Goal: Task Accomplishment & Management: Use online tool/utility

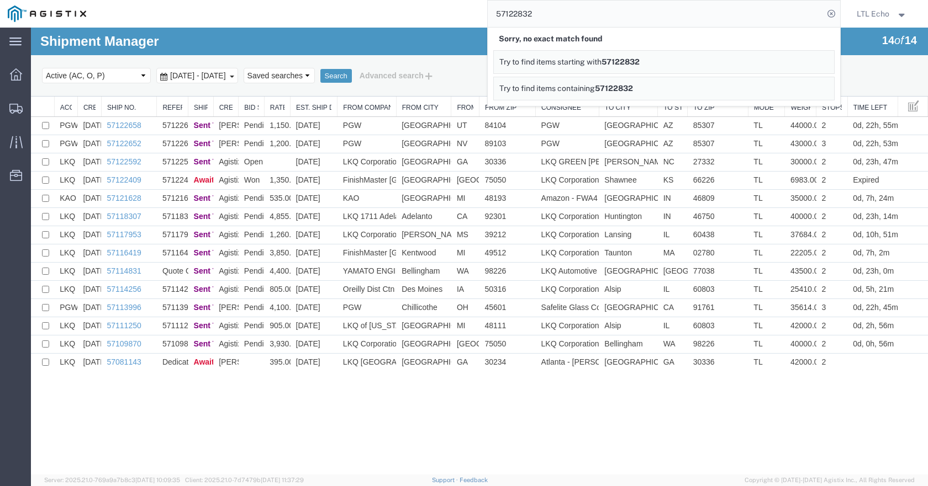
click at [513, 12] on input "57122832" at bounding box center [656, 14] width 336 height 27
type input "57122995"
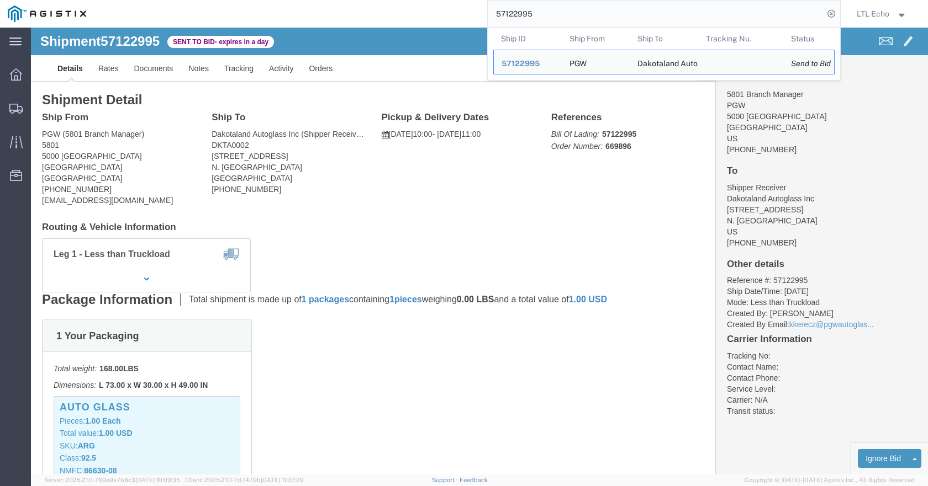
click div "Shipment Detail Ship From PGW (5801 Branch Manager) [STREET_ADDRESS] [PHONE_NUM…"
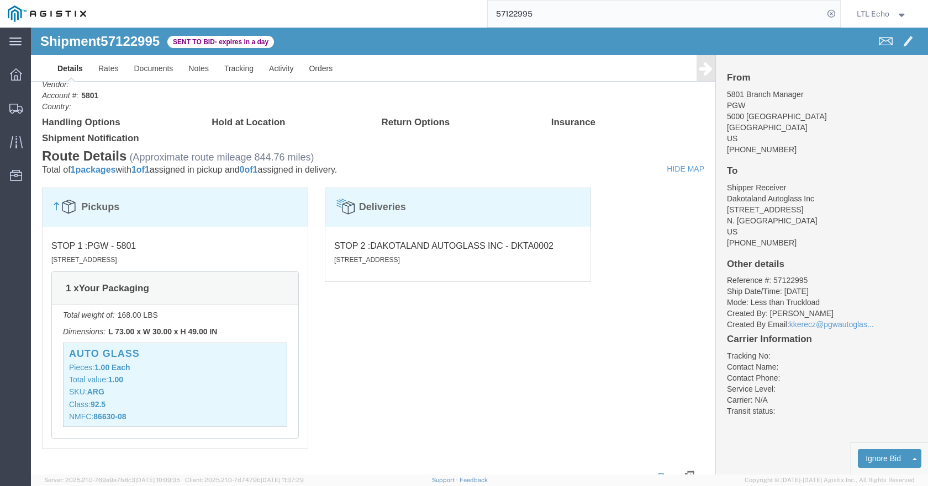
scroll to position [607, 0]
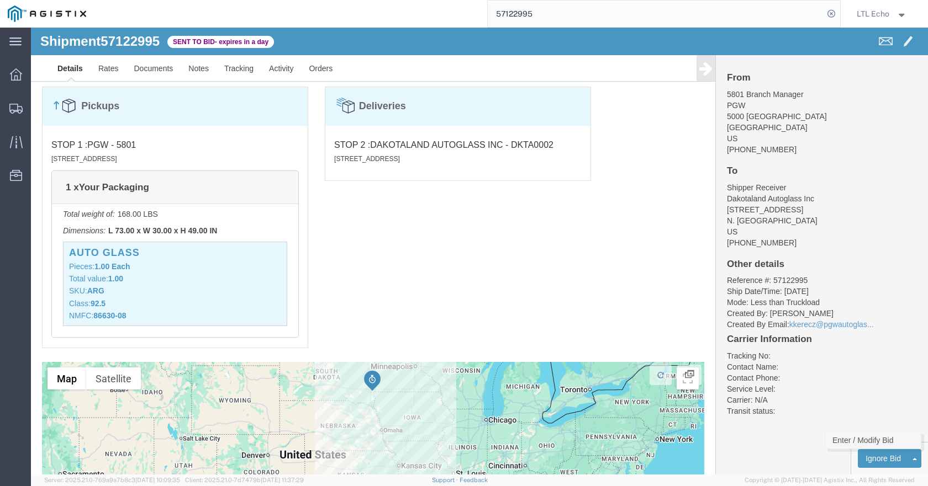
click link "Enter / Modify Bid"
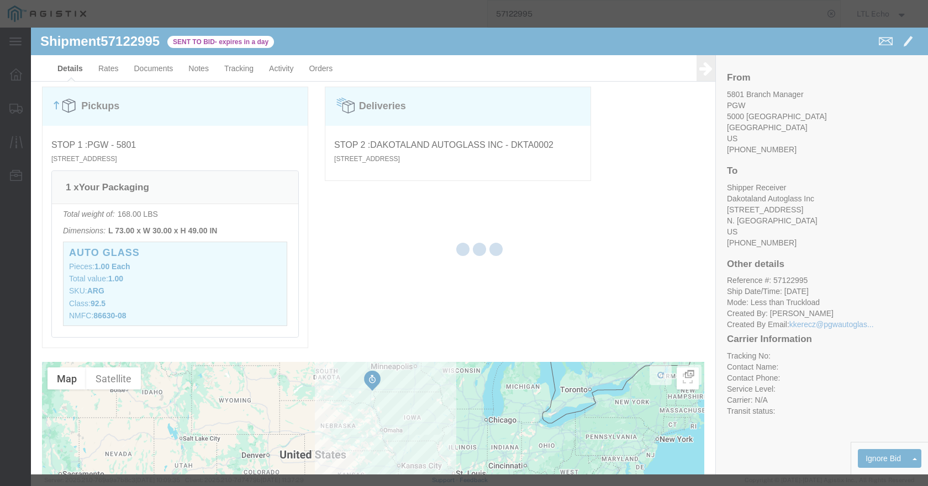
select select "4622"
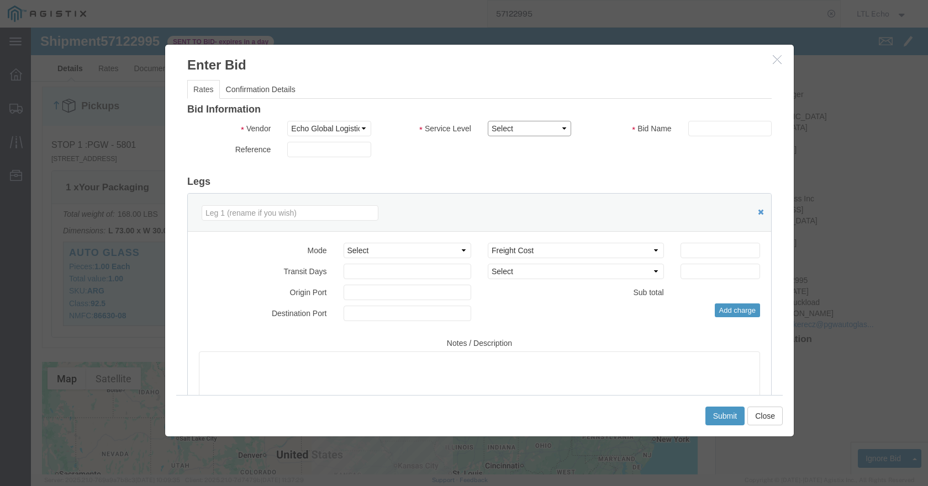
click select "Select Guaranteed Next Day LTL Standard 3-5 Day Rail TL Standard 3 - 5 Day"
select select "13989"
click select "Select Guaranteed Next Day LTL Standard 3-5 Day Rail TL Standard 3 - 5 Day"
paste input "57122995"
type input "57122995"
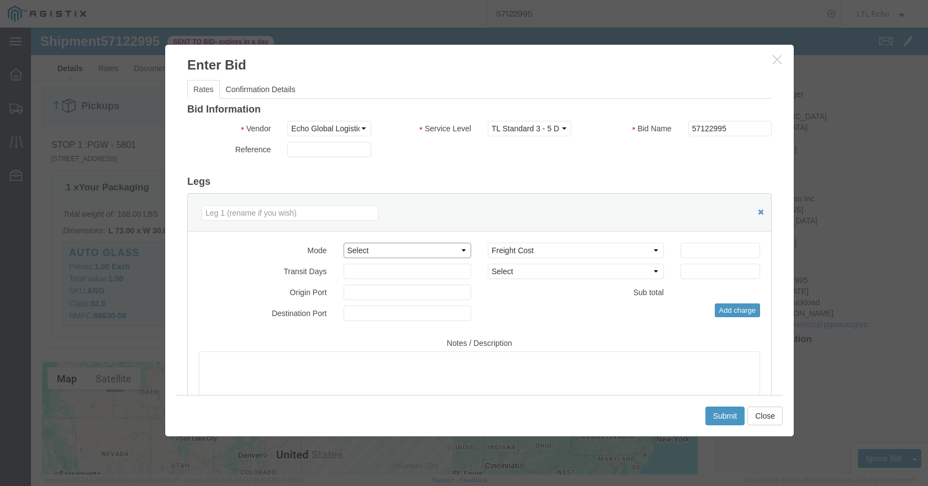
click select "Select Air Less than Truckload Multi-Leg Ocean Freight Rail Small Parcel Truckl…"
select select "TL"
click select "Select Air Less than Truckload Multi-Leg Ocean Freight Rail Small Parcel Truckl…"
click input "number"
type input "152.70"
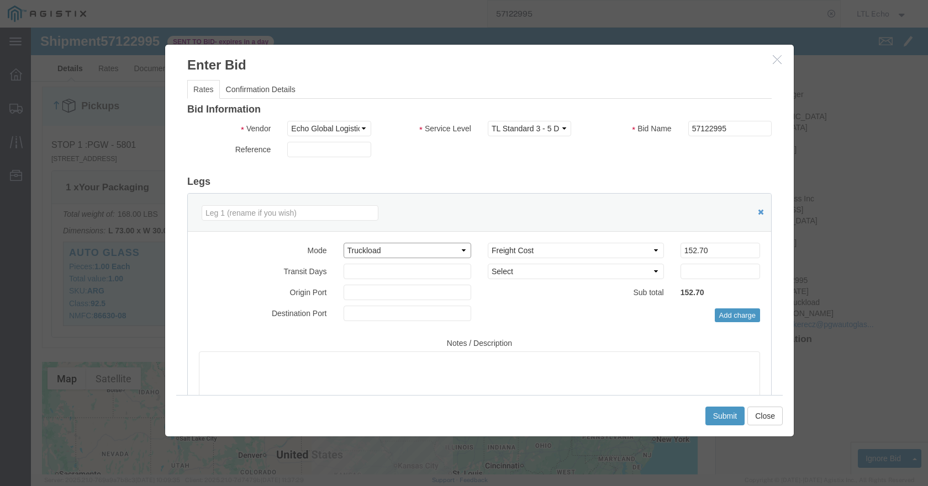
click select "Select Air Less than Truckload Multi-Leg Ocean Freight Rail Small Parcel Truckl…"
select select "LTL"
click select "Select Air Less than Truckload Multi-Leg Ocean Freight Rail Small Parcel Truckl…"
click select "Select Guaranteed Next Day LTL Standard 3-5 Day Rail TL Standard 3 - 5 Day"
select select "14328"
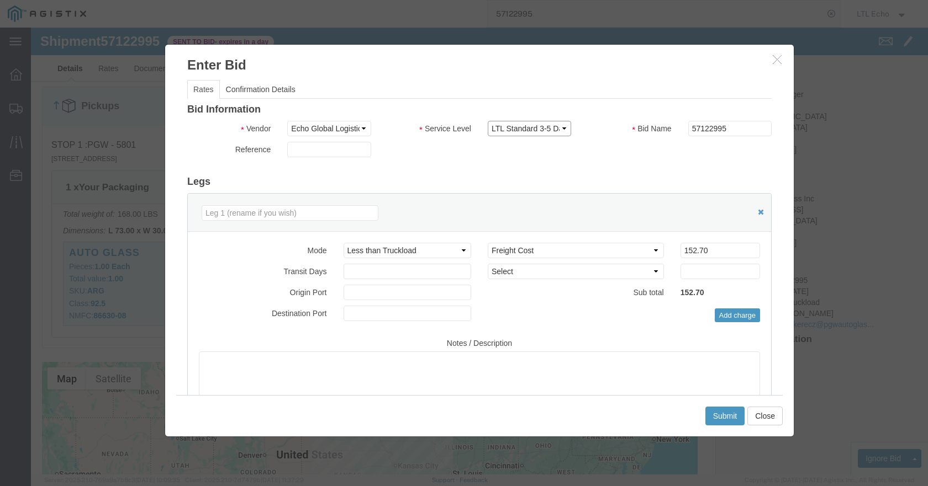
click select "Select Guaranteed Next Day LTL Standard 3-5 Day Rail TL Standard 3 - 5 Day"
click select "Select 2 Day Service 3 Axle Winch Truck 3 to 5 Day Service 96L Domestic Flat Ra…"
click div "Mode Select Air Less than Truckload Multi-Leg Ocean Freight Rail Small Parcel T…"
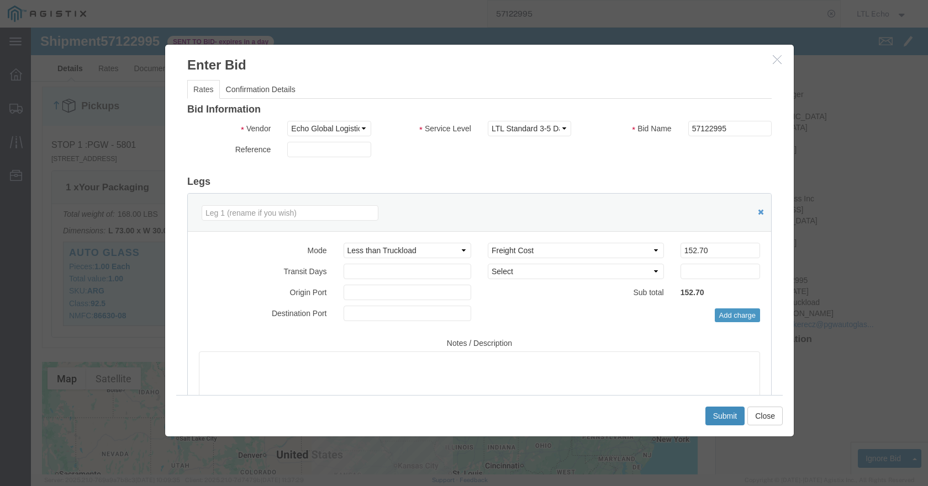
click button "Submit"
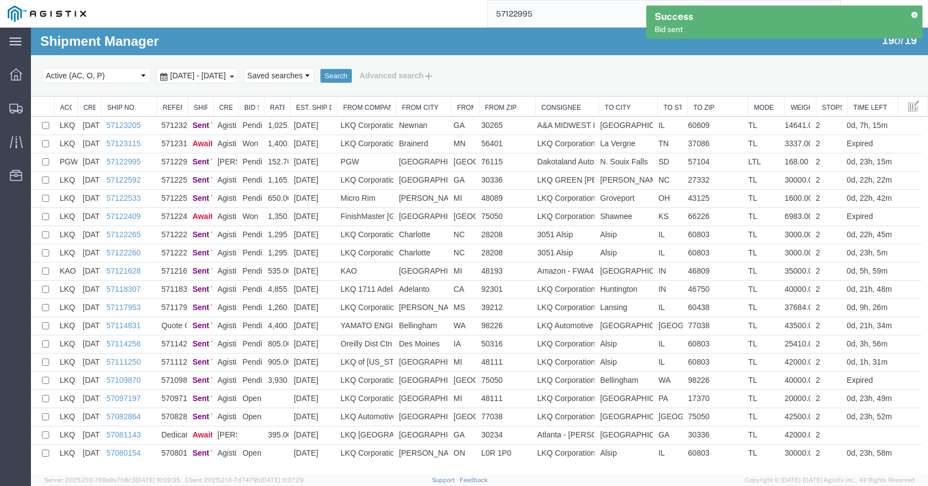
scroll to position [0, 0]
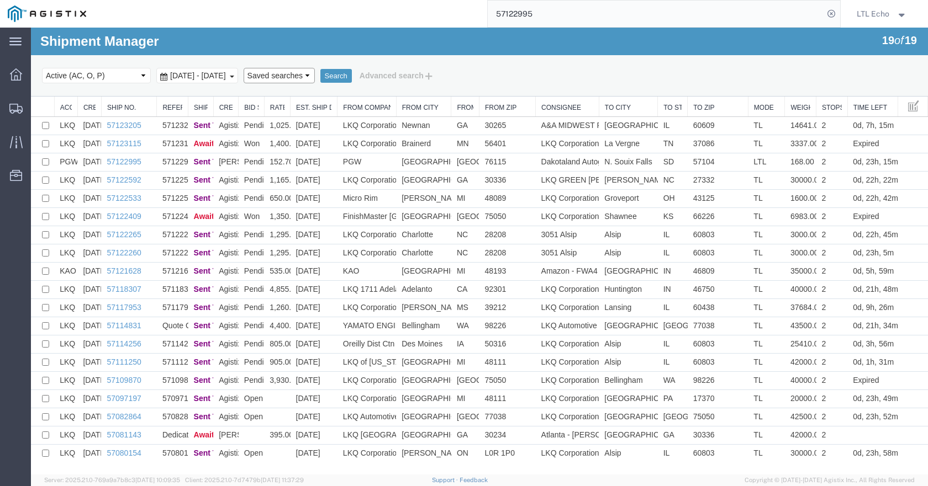
click at [310, 78] on select "Saved searches LKQ TL Lost PGW TL" at bounding box center [278, 75] width 71 height 15
click at [319, 59] on div "Search Select status Active (AC, O, P) All Approved Awaiting Confirmation (AC) …" at bounding box center [479, 75] width 897 height 41
click at [352, 72] on button "Search" at bounding box center [335, 76] width 31 height 14
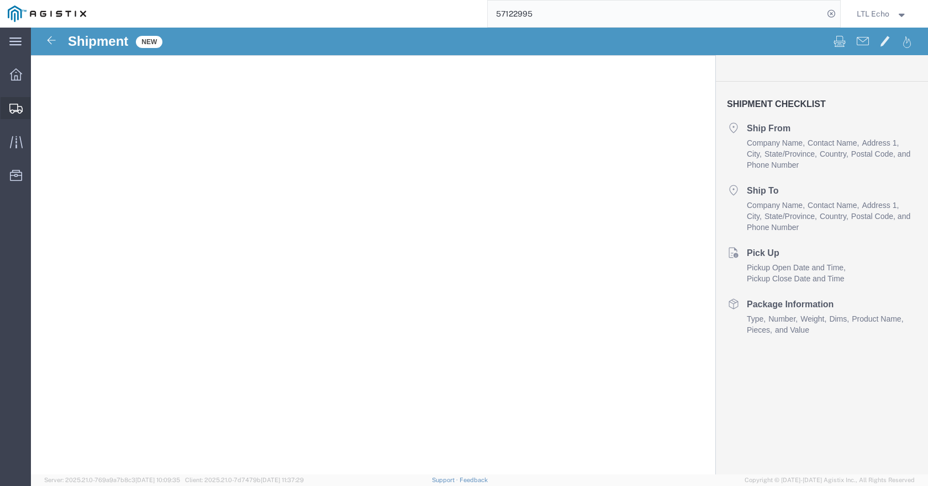
click at [18, 110] on icon at bounding box center [15, 109] width 13 height 10
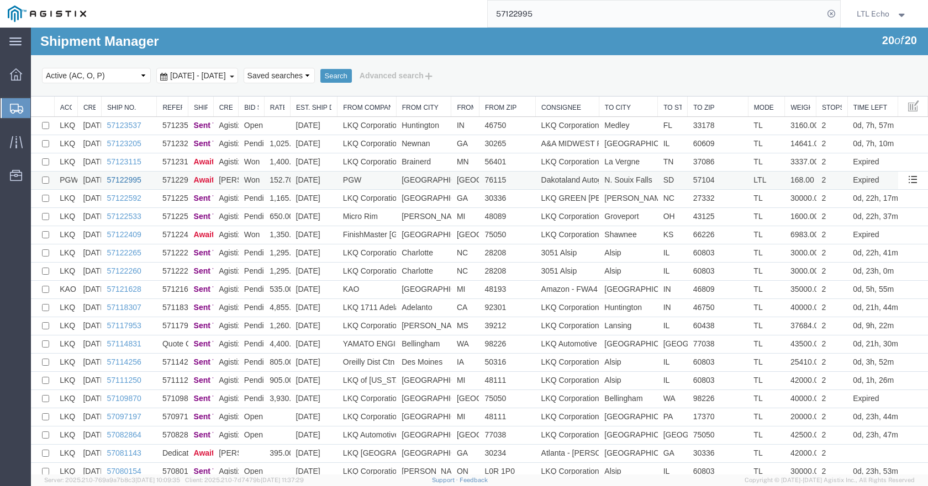
click at [115, 178] on link "57122995" at bounding box center [124, 180] width 34 height 9
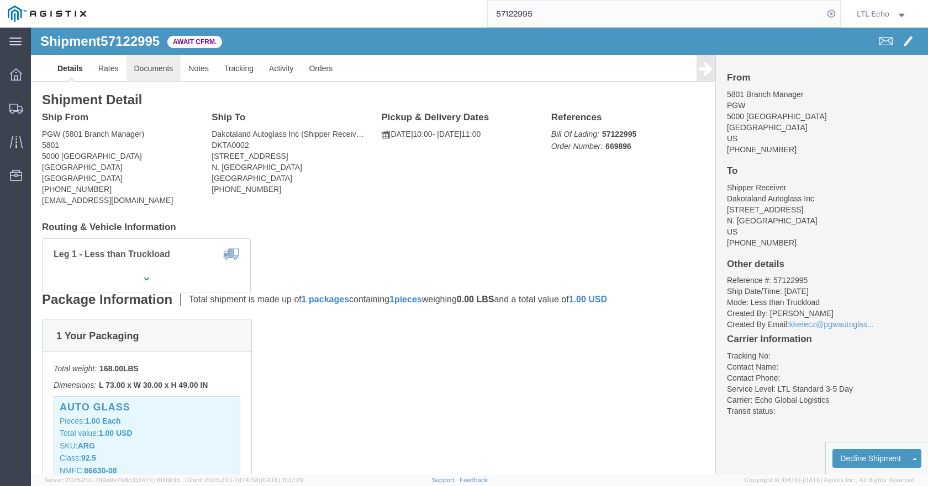
click link "Documents"
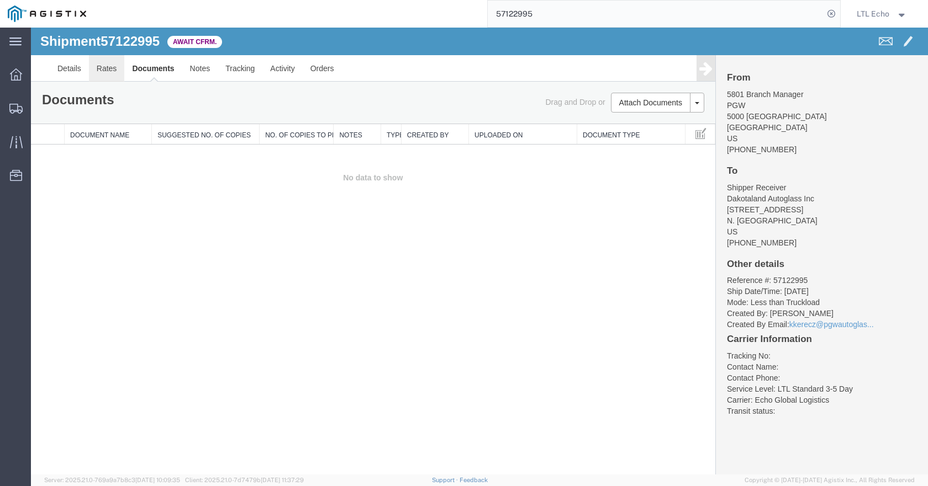
click at [94, 63] on link "Rates" at bounding box center [107, 68] width 36 height 27
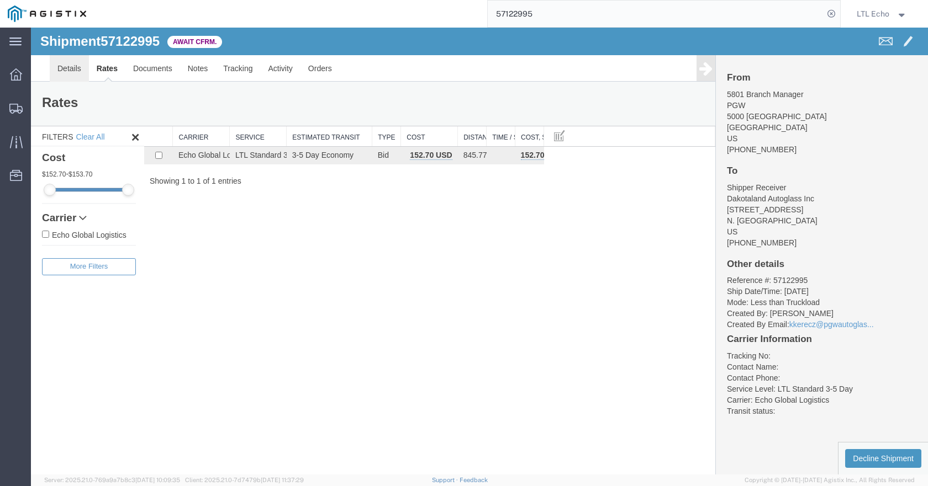
click at [64, 63] on link "Details" at bounding box center [69, 68] width 39 height 27
